Goal: Information Seeking & Learning: Learn about a topic

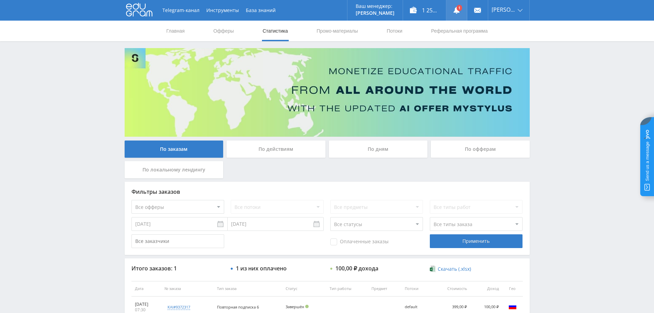
click at [455, 11] on icon at bounding box center [456, 10] width 7 height 7
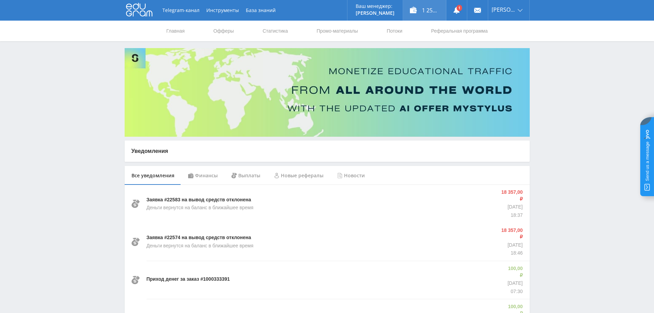
click at [419, 9] on div "1 257,00 ₽" at bounding box center [424, 10] width 43 height 21
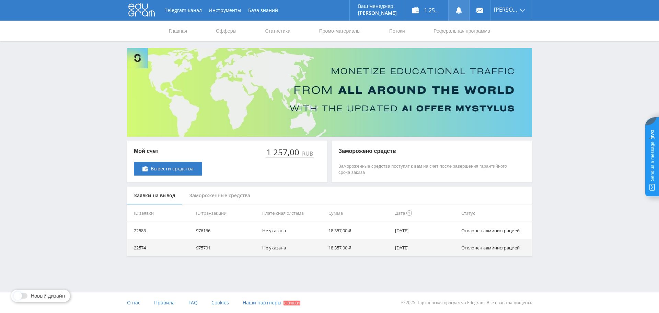
click at [458, 9] on icon at bounding box center [458, 10] width 7 height 7
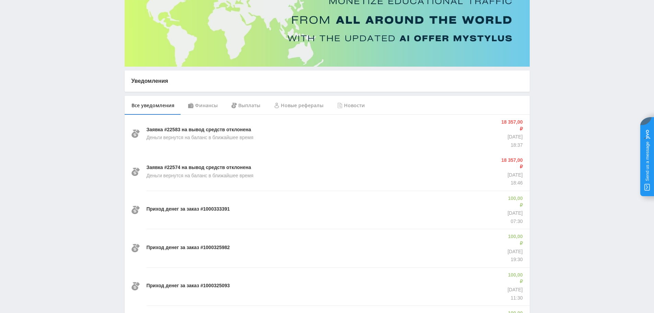
scroll to position [69, 0]
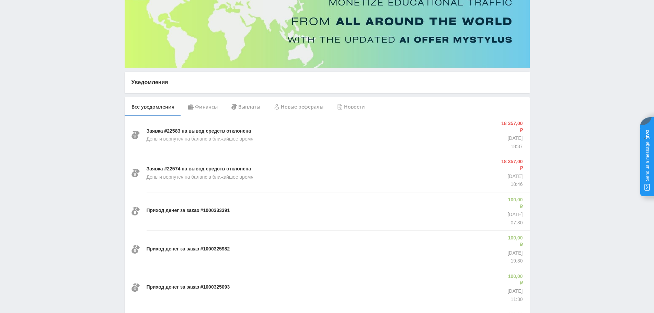
click at [204, 105] on div "Финансы" at bounding box center [202, 106] width 43 height 19
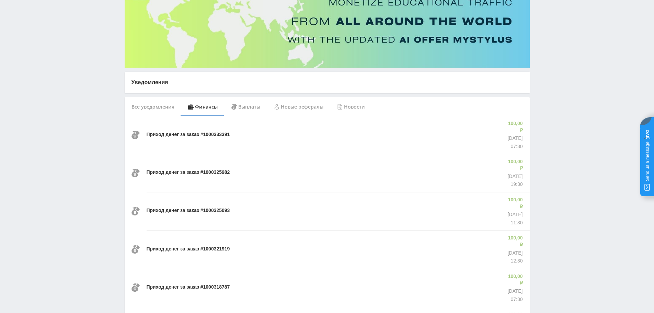
click at [250, 106] on div "Выплаты" at bounding box center [245, 106] width 43 height 19
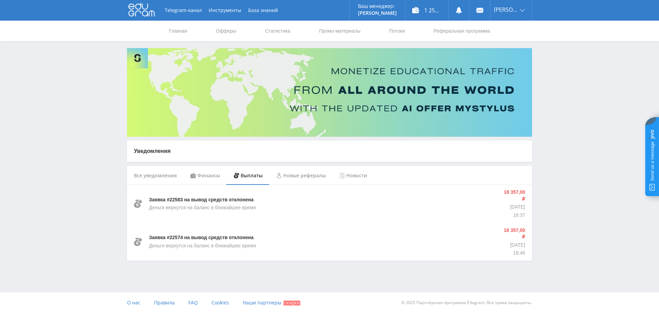
click at [305, 178] on div "Новые рефералы" at bounding box center [300, 175] width 63 height 19
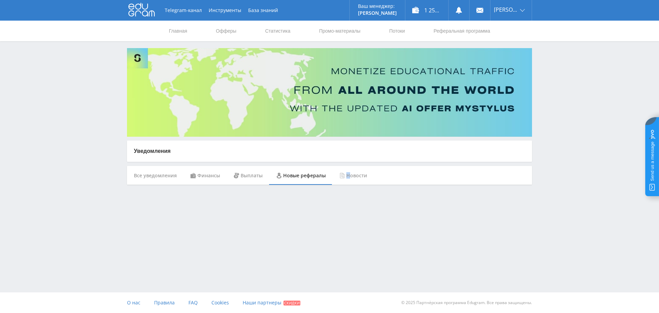
click at [347, 176] on div "Новости" at bounding box center [353, 175] width 42 height 19
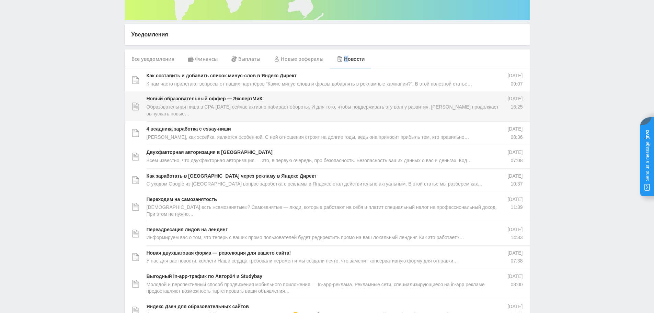
scroll to position [137, 0]
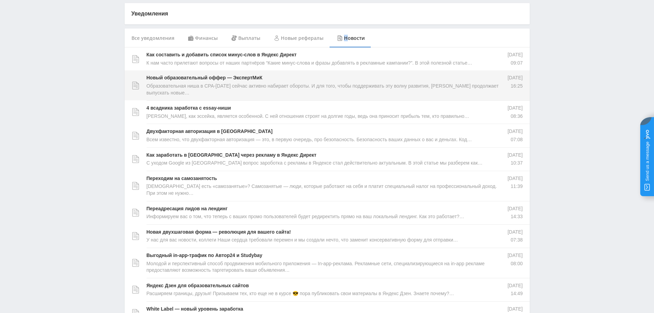
click at [234, 83] on p "Образовательная ниша в CPA-среде сейчас активно набирает обороты. И для того, ч…" at bounding box center [324, 89] width 354 height 13
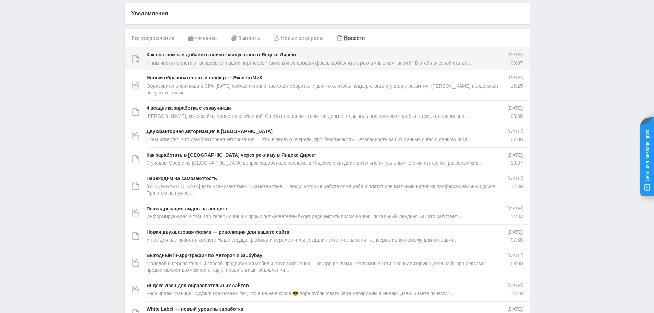
click at [225, 60] on p "К нам часто прилетают вопросы от наших партнёров “Какие минус-слова и фразы доб…" at bounding box center [310, 63] width 326 height 7
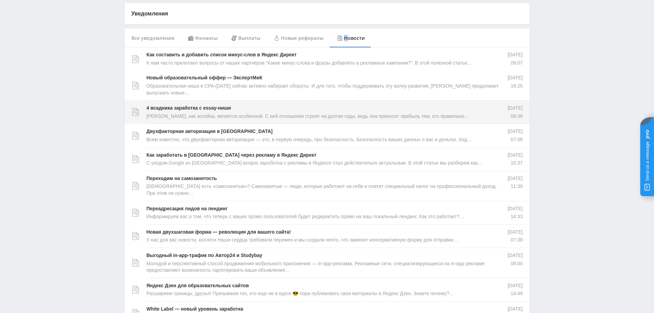
click at [189, 113] on p "Такая вертикаль, как эссейка, является особенной. С ней отношения строят на дол…" at bounding box center [308, 116] width 323 height 7
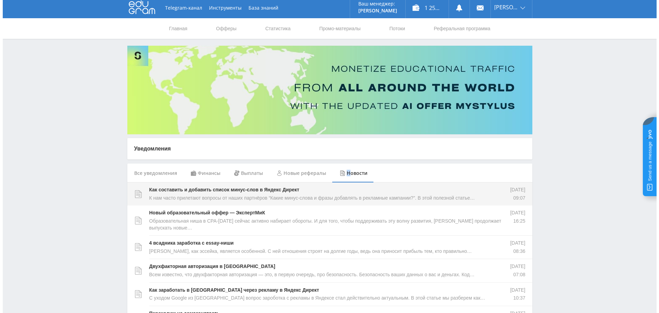
scroll to position [0, 0]
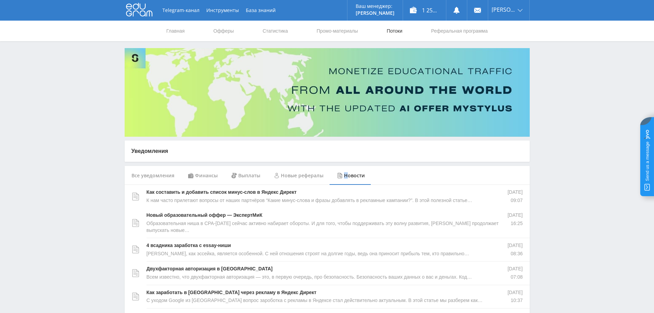
click at [395, 32] on link "Потоки" at bounding box center [394, 31] width 17 height 21
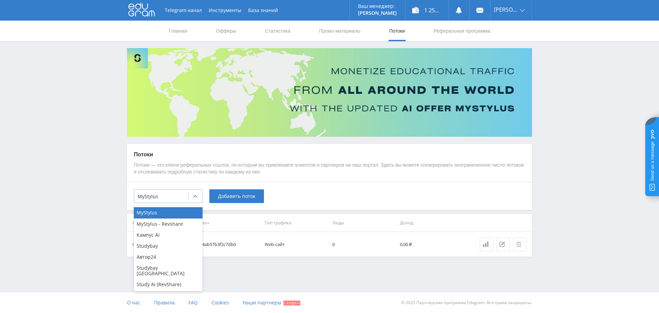
click at [192, 196] on div at bounding box center [195, 196] width 14 height 14
click at [163, 238] on div "Кампус AI" at bounding box center [168, 234] width 69 height 11
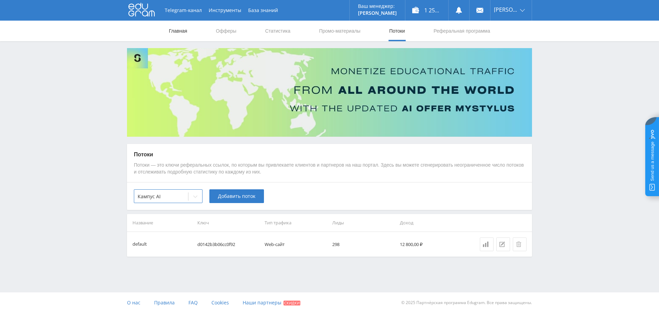
click at [184, 30] on link "Главная" at bounding box center [178, 31] width 20 height 21
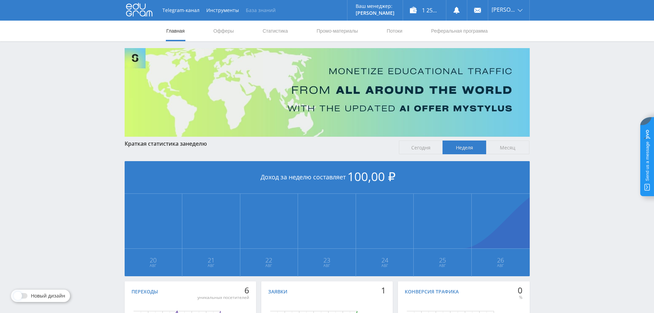
click at [260, 12] on link "База знаний" at bounding box center [260, 10] width 37 height 21
click at [215, 7] on button "Инструменты" at bounding box center [222, 10] width 39 height 21
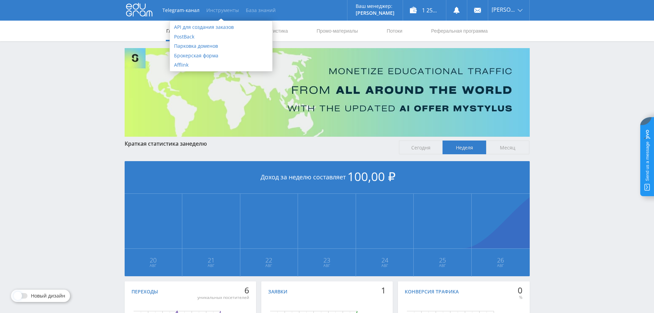
click at [253, 8] on link "База знаний" at bounding box center [260, 10] width 37 height 21
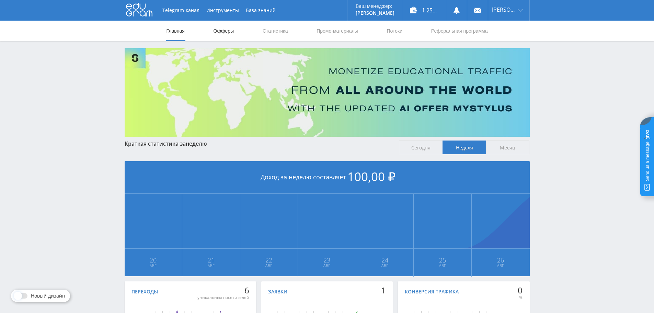
click at [224, 34] on link "Офферы" at bounding box center [224, 31] width 22 height 21
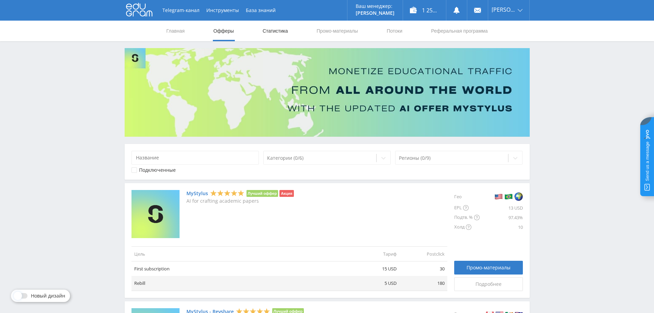
click at [277, 30] on link "Статистика" at bounding box center [275, 31] width 27 height 21
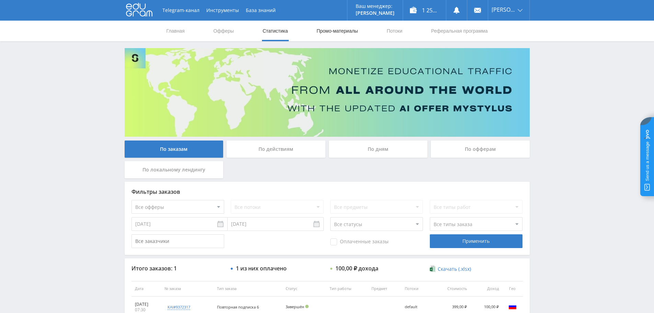
click at [323, 32] on link "Промо-материалы" at bounding box center [337, 31] width 43 height 21
select select "376"
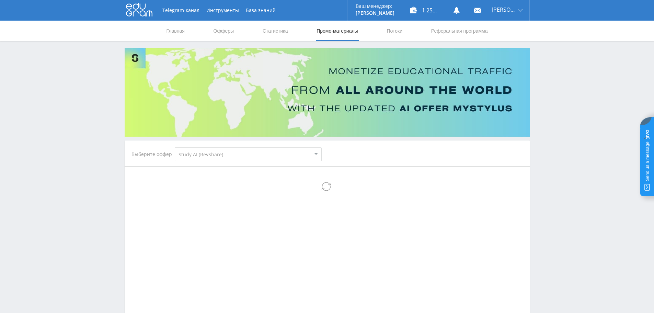
select select "376"
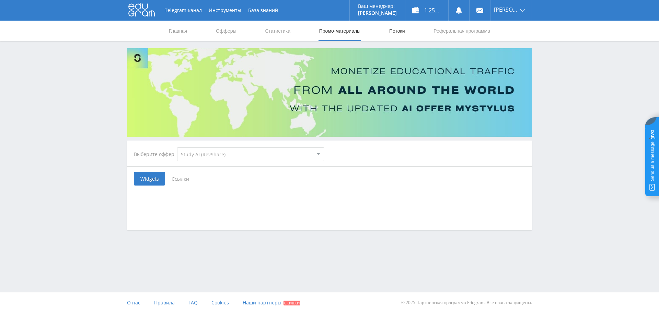
click at [393, 34] on link "Потоки" at bounding box center [396, 31] width 17 height 21
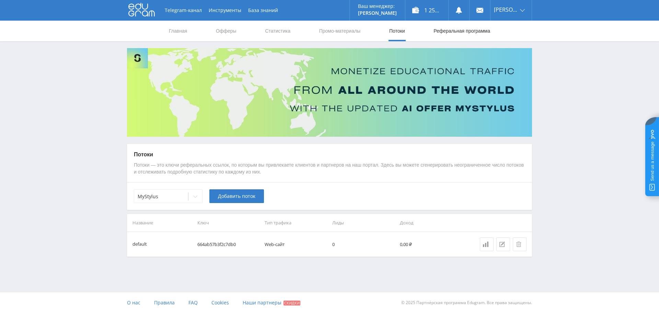
click at [435, 29] on link "Реферальная программа" at bounding box center [462, 31] width 58 height 21
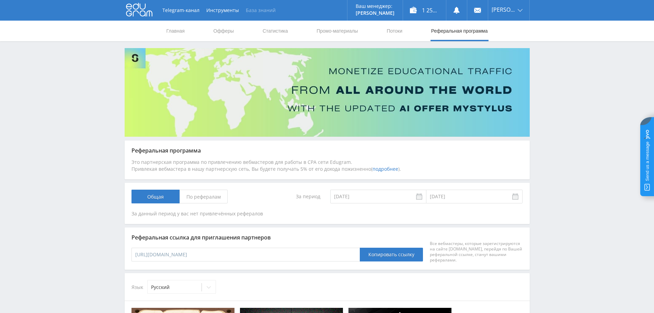
click at [261, 9] on link "База знаний" at bounding box center [260, 10] width 37 height 21
click at [266, 33] on link "Статистика" at bounding box center [275, 31] width 27 height 21
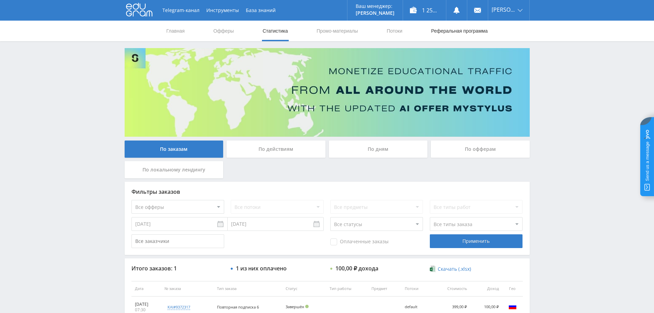
click at [453, 31] on link "Реферальная программа" at bounding box center [459, 31] width 58 height 21
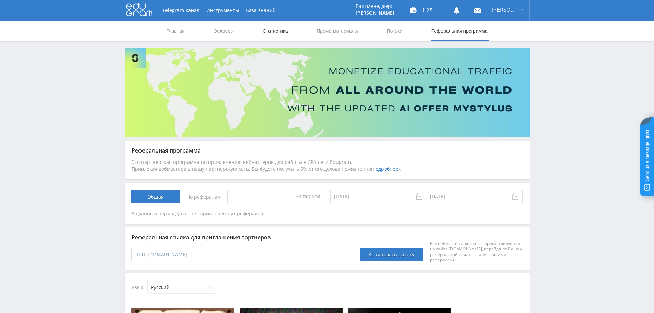
click at [273, 34] on link "Статистика" at bounding box center [275, 31] width 27 height 21
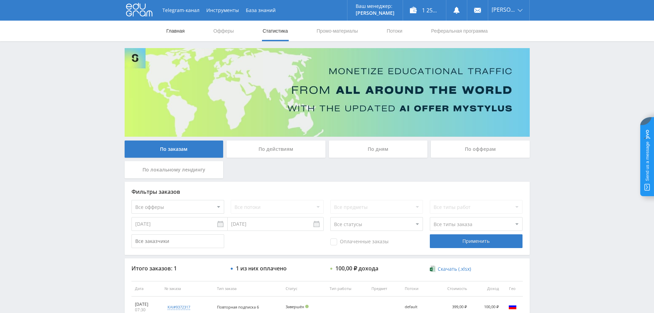
click at [176, 34] on link "Главная" at bounding box center [176, 31] width 20 height 21
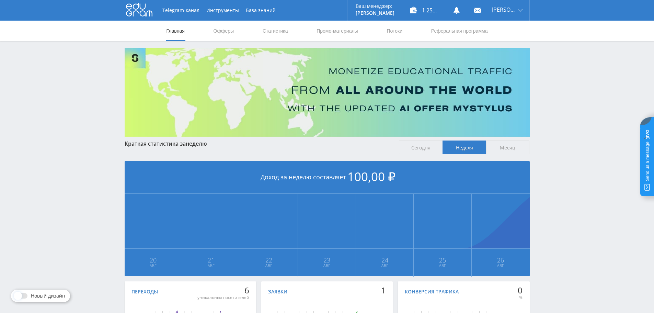
click at [145, 11] on icon at bounding box center [139, 10] width 26 height 14
click at [222, 12] on button "Инструменты" at bounding box center [222, 10] width 39 height 21
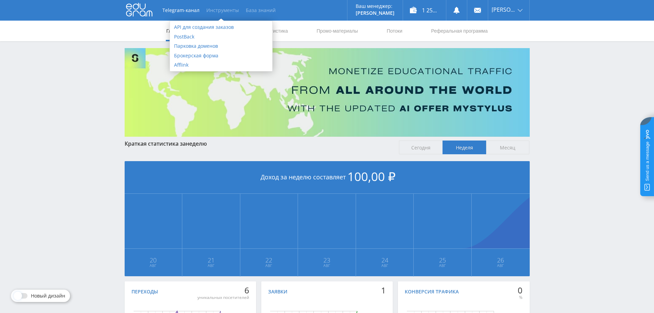
click at [249, 12] on link "База знаний" at bounding box center [260, 10] width 37 height 21
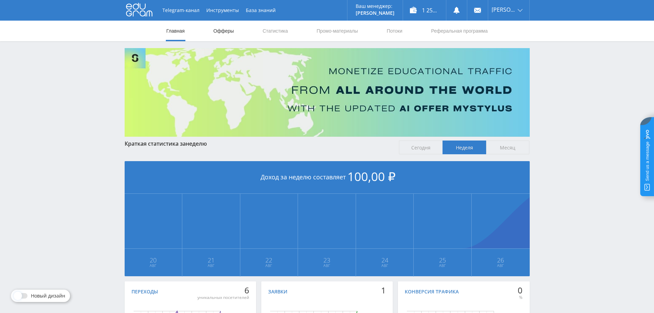
click at [223, 32] on link "Офферы" at bounding box center [224, 31] width 22 height 21
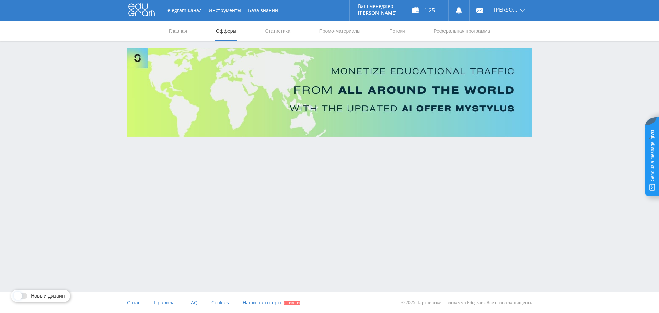
click at [70, 139] on div "Telegram-канал Инструменты База знаний Ваш менеджер: [PERSON_NAME] Online @val_…" at bounding box center [329, 87] width 659 height 175
click at [179, 30] on link "Главная" at bounding box center [178, 31] width 20 height 21
click at [226, 27] on link "Офферы" at bounding box center [226, 31] width 22 height 21
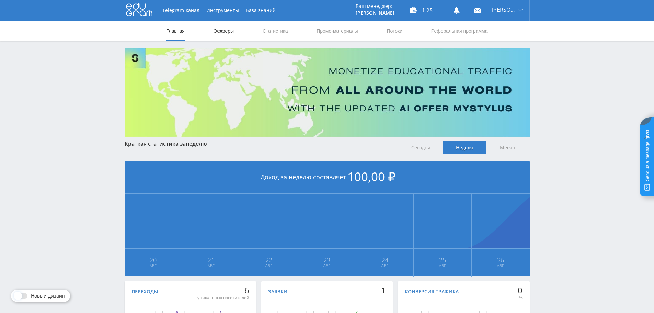
click at [218, 37] on link "Офферы" at bounding box center [224, 31] width 22 height 21
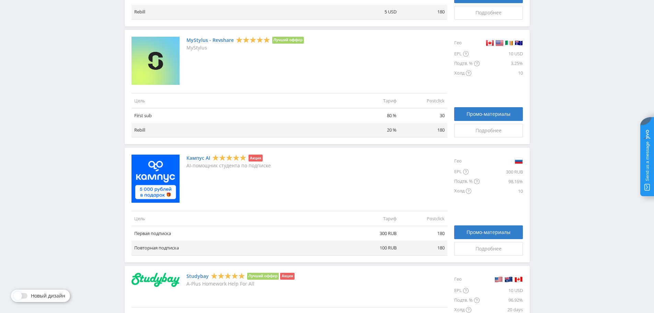
scroll to position [271, 0]
